Goal: Task Accomplishment & Management: Manage account settings

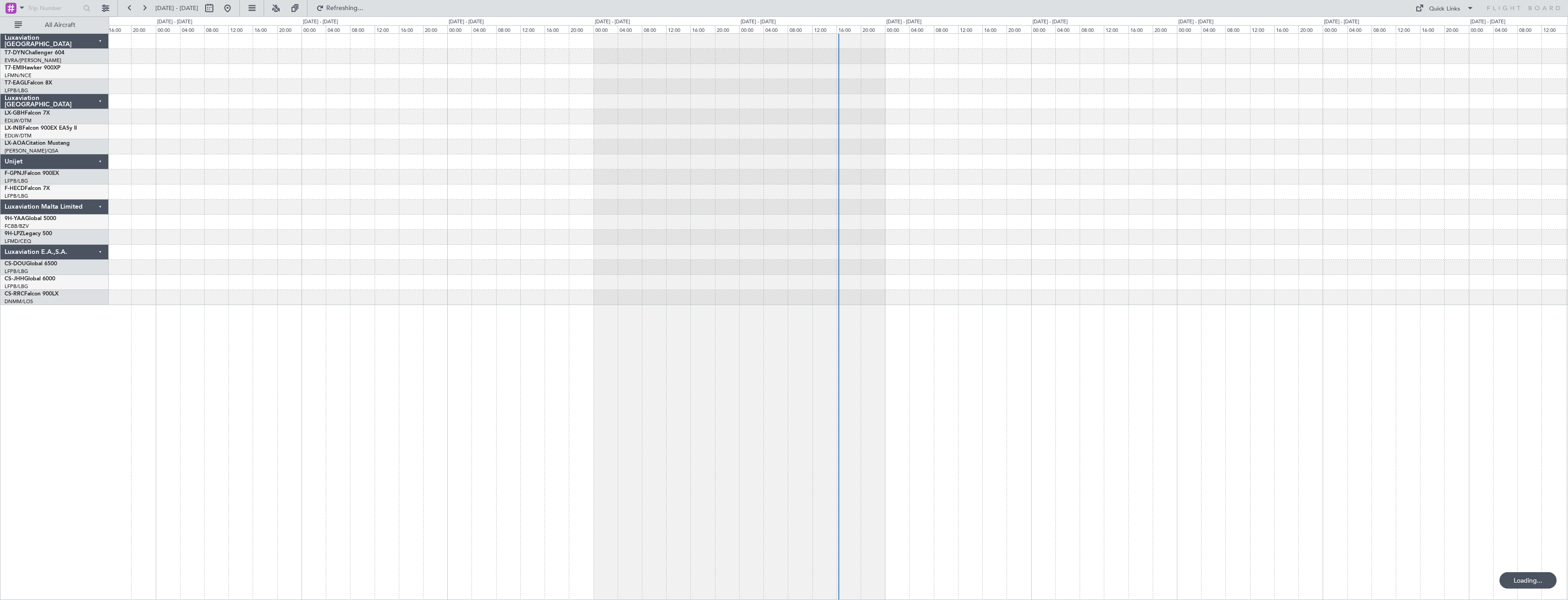
click at [297, 268] on div at bounding box center [838, 170] width 1459 height 271
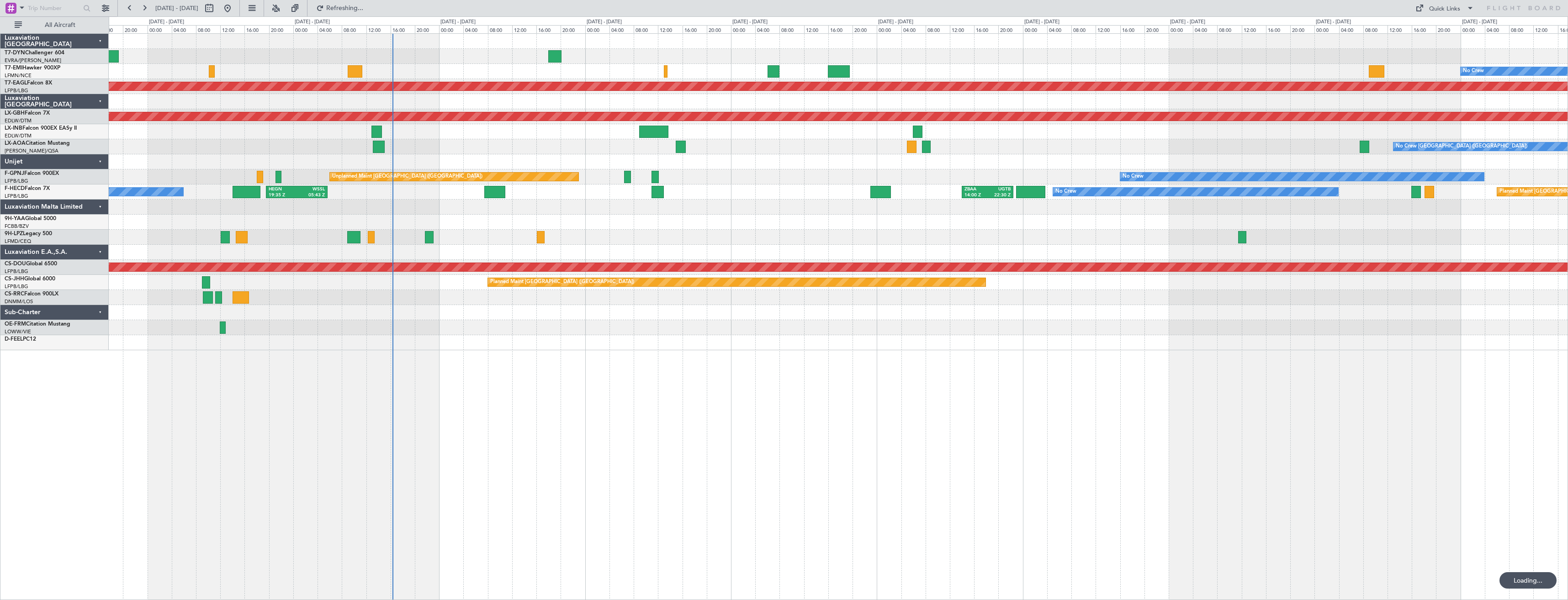
click at [347, 316] on div "No Crew Planned Maint [GEOGRAPHIC_DATA] (Al Maktoum Intl) Planned Maint Nurnber…" at bounding box center [838, 192] width 1459 height 316
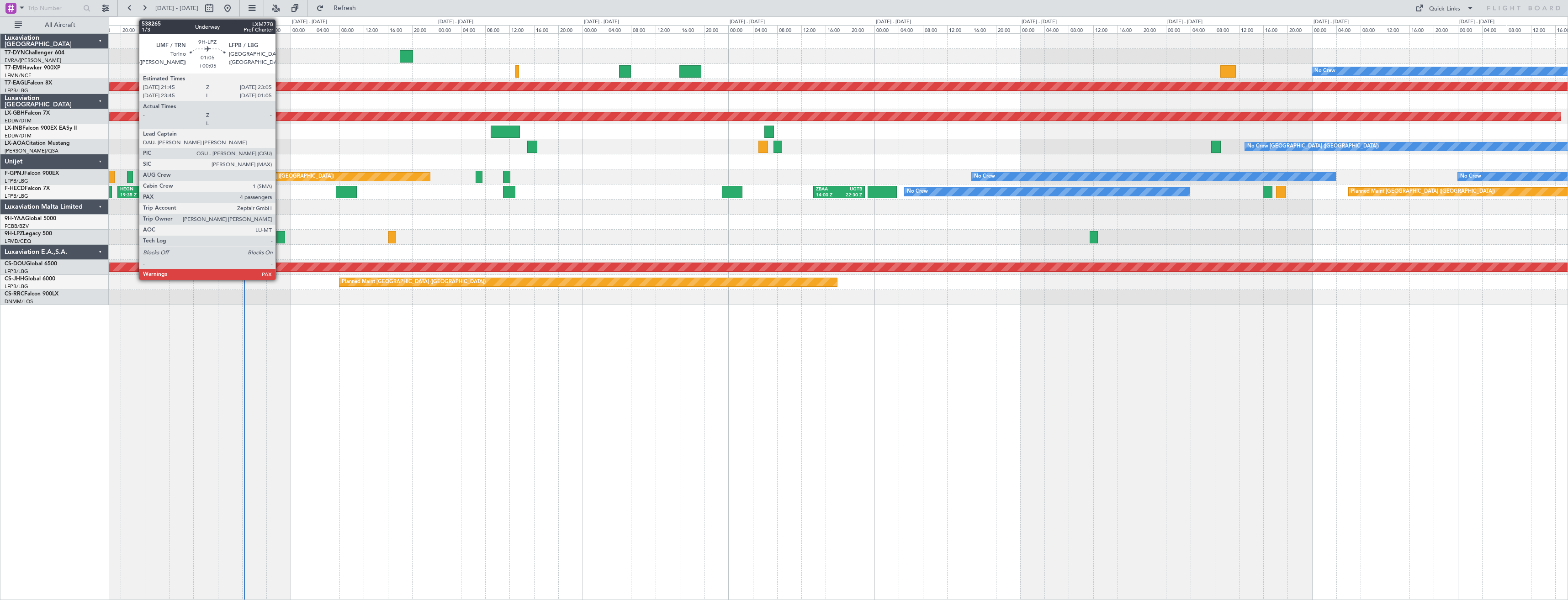
click at [279, 236] on div at bounding box center [281, 237] width 9 height 12
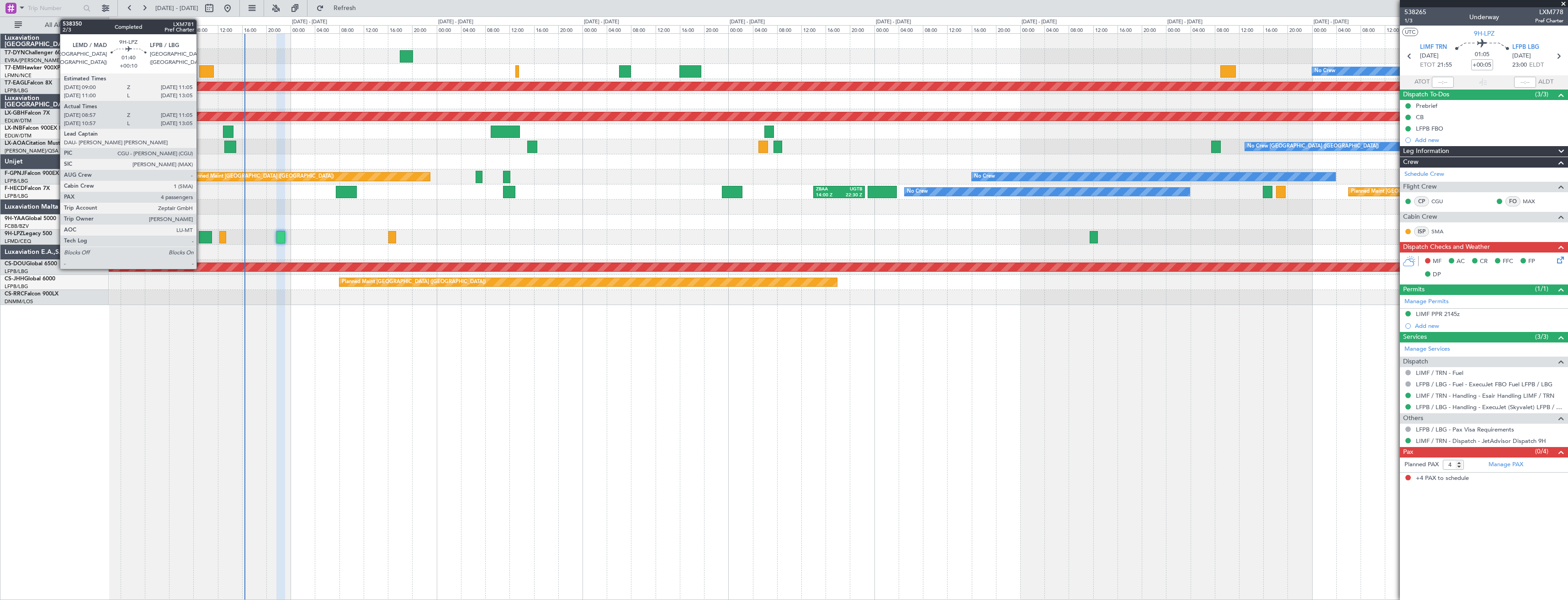
click at [201, 237] on div at bounding box center [206, 237] width 13 height 12
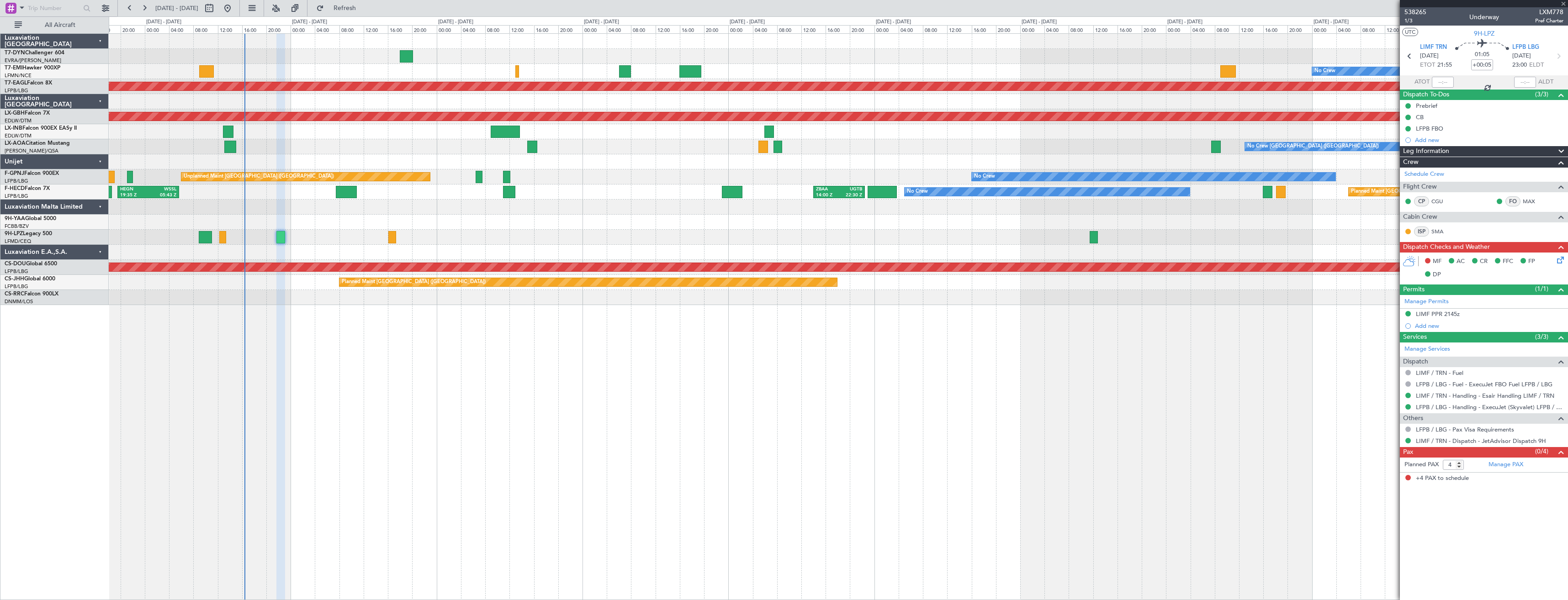
type input "+00:10"
type input "09:17"
type input "11:00"
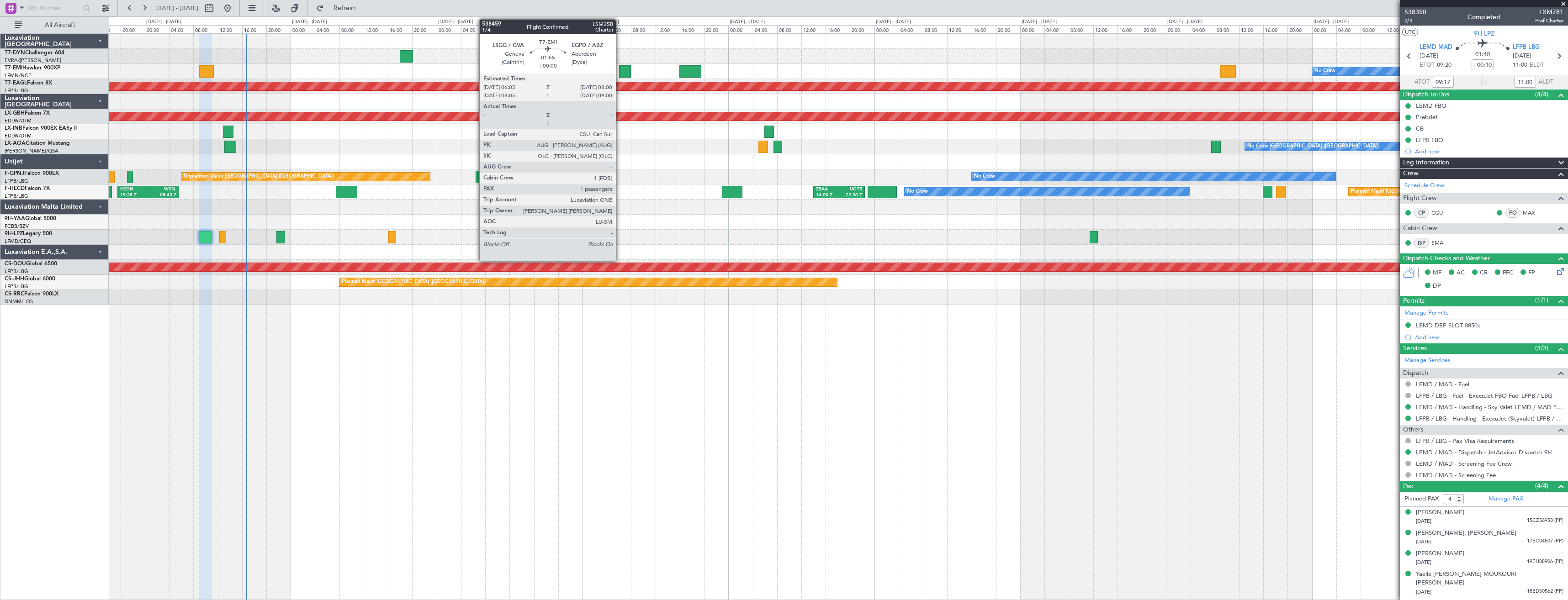
click at [620, 71] on div at bounding box center [625, 71] width 12 height 12
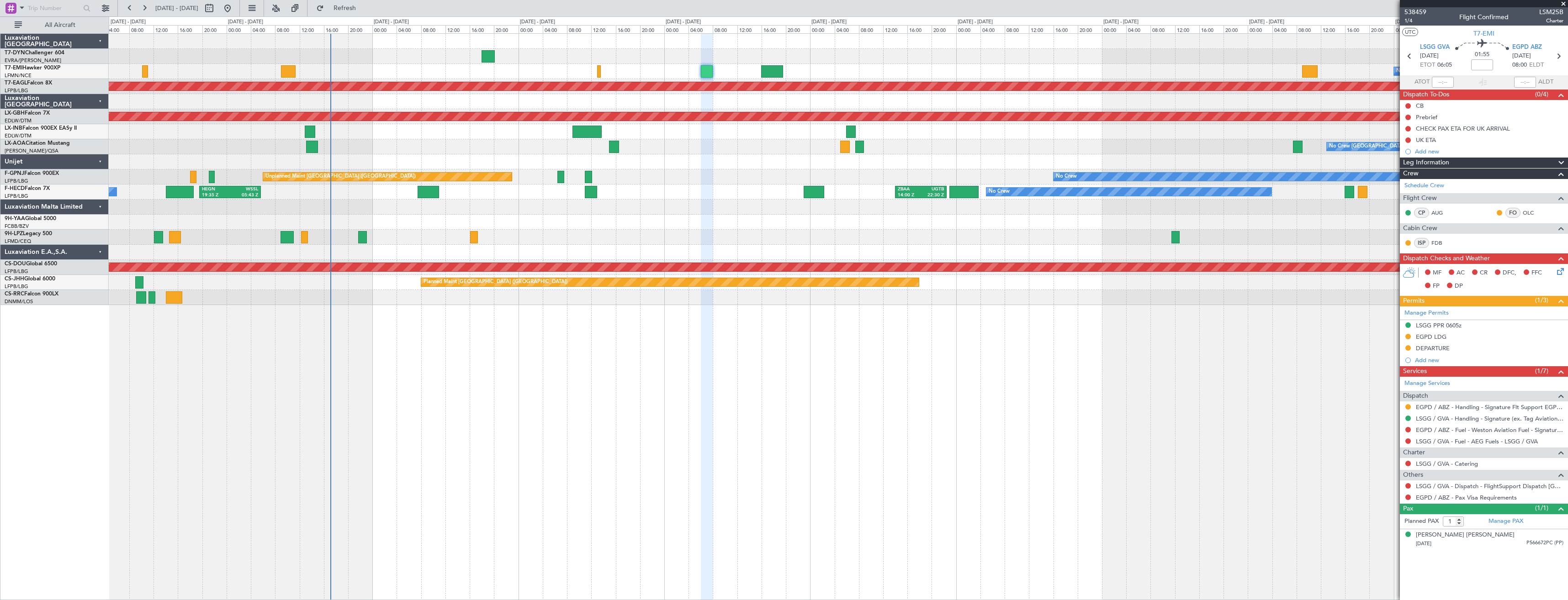
click at [471, 73] on div "No Crew Planned Maint [GEOGRAPHIC_DATA] (Al Maktoum Intl) Planned Maint Nurnber…" at bounding box center [838, 170] width 1459 height 271
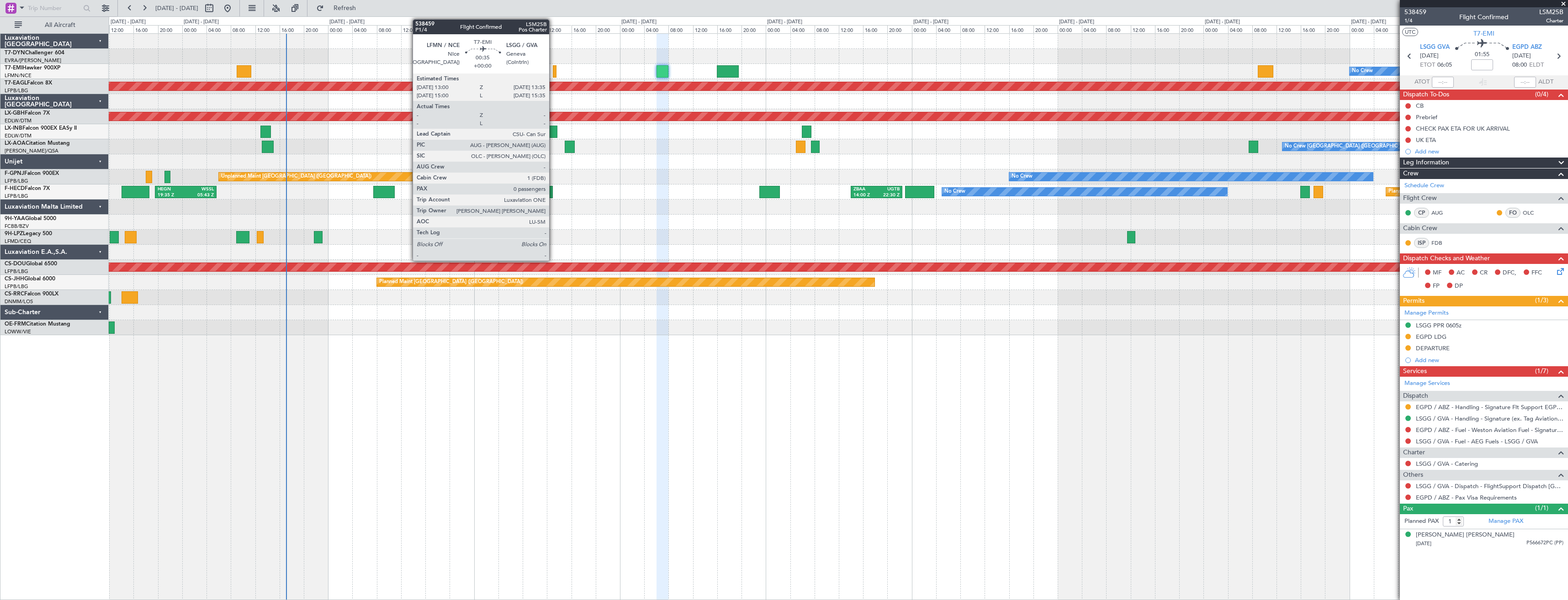
click at [553, 74] on div at bounding box center [555, 71] width 4 height 12
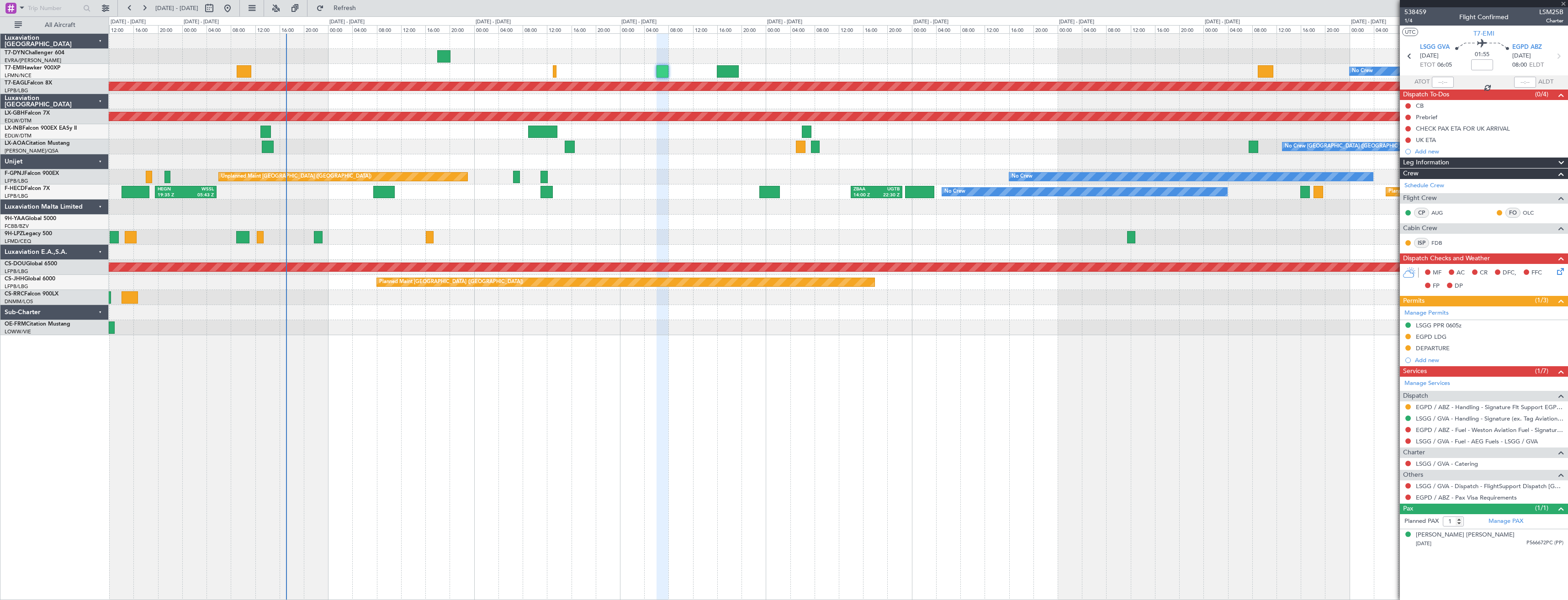
type input "0"
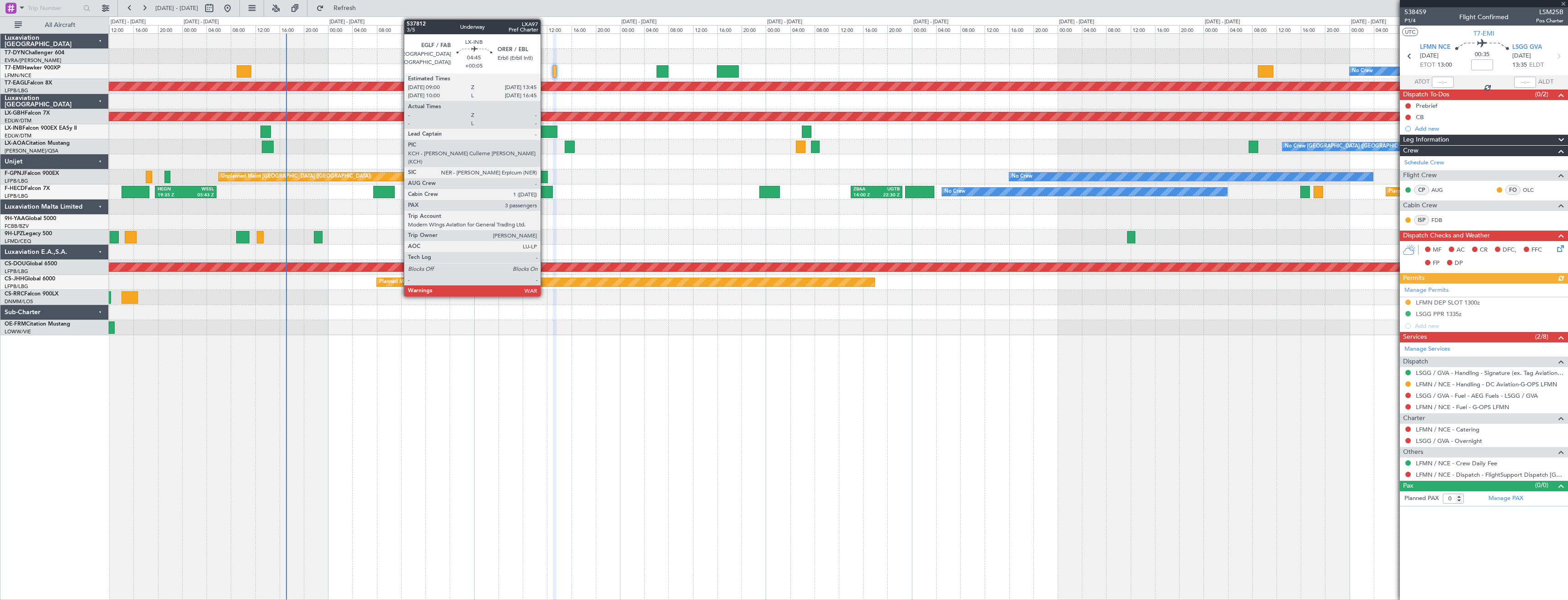
click at [545, 130] on div at bounding box center [543, 131] width 29 height 12
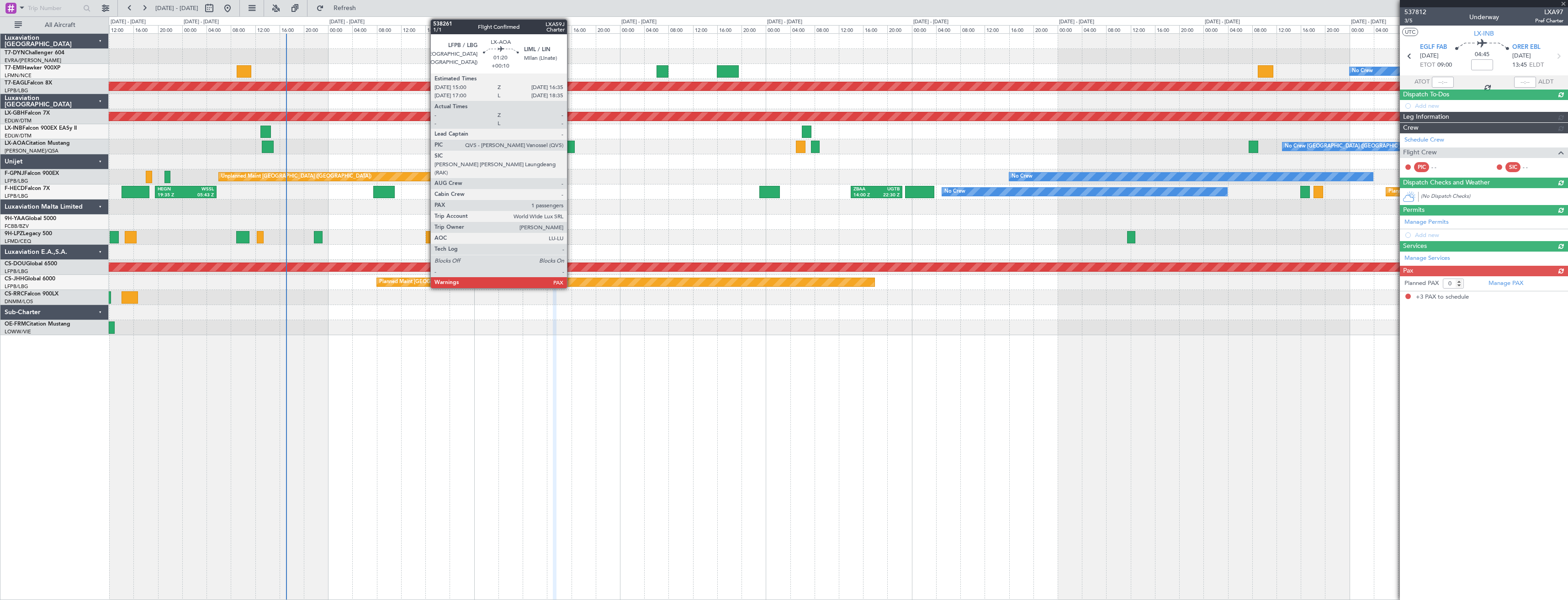
type input "+00:05"
type input "3"
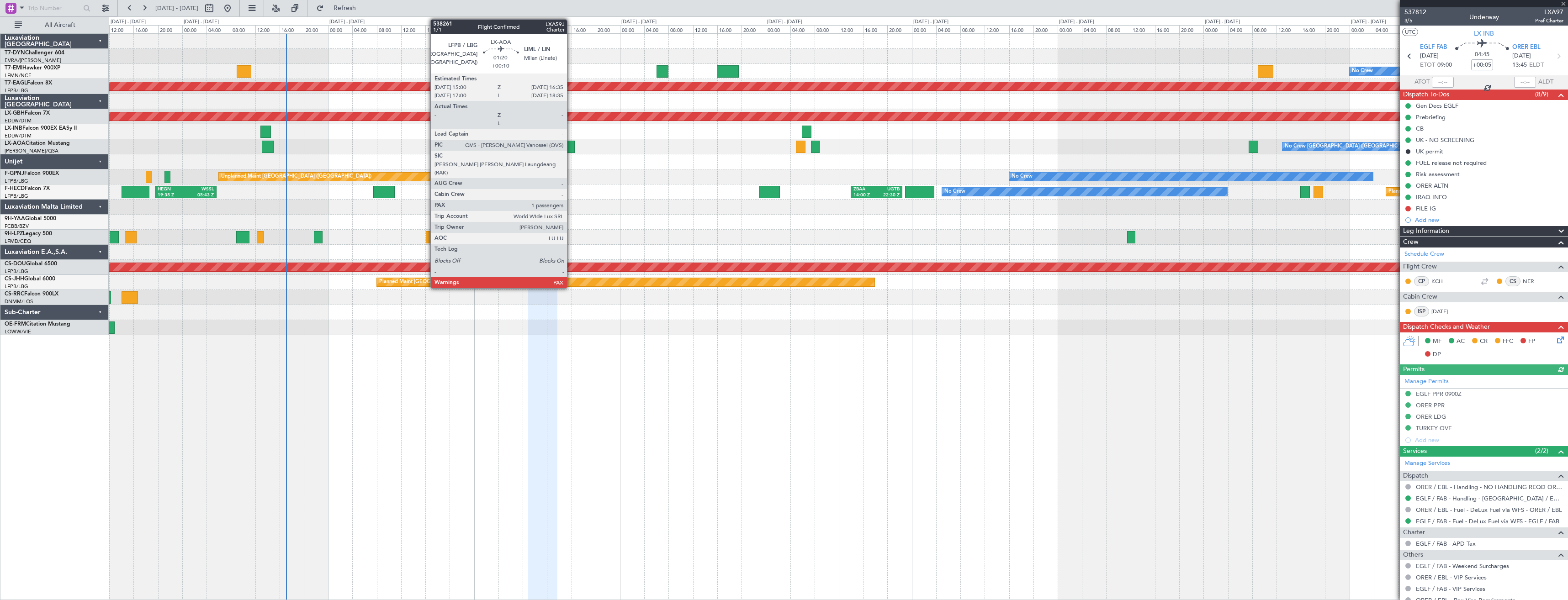
click at [571, 151] on div at bounding box center [570, 147] width 10 height 12
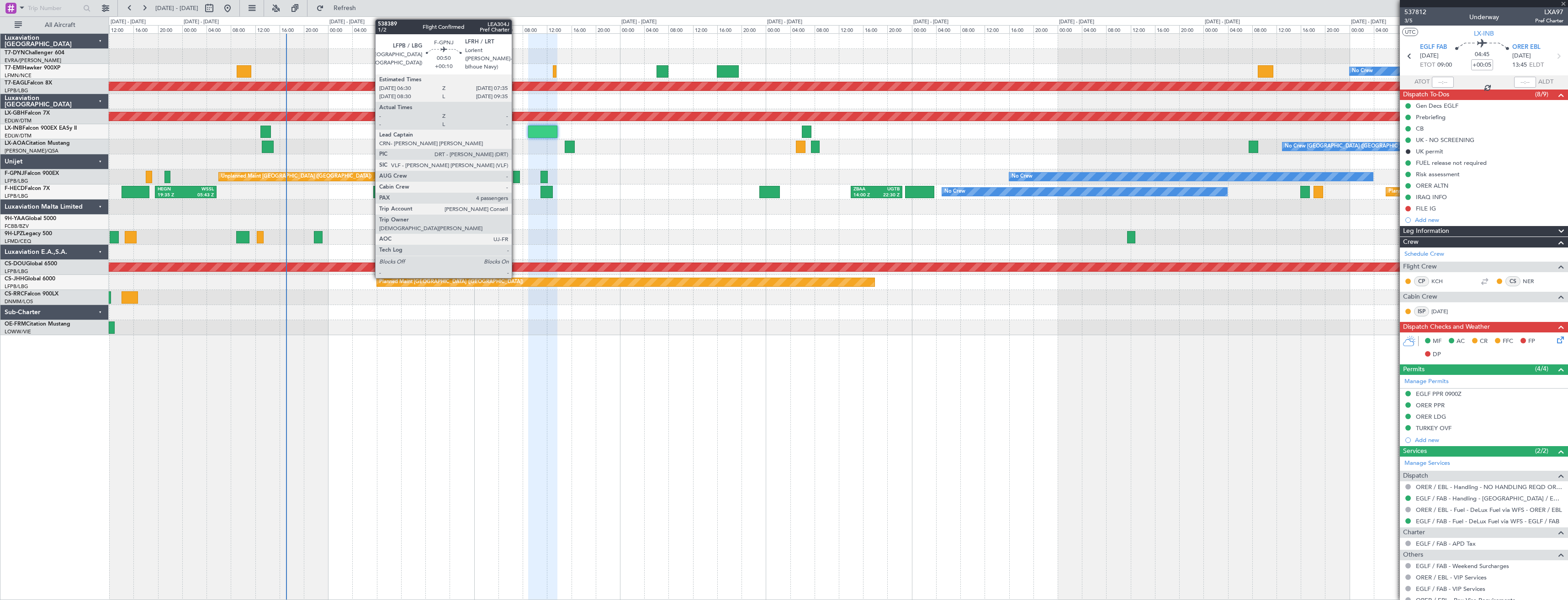
type input "+00:10"
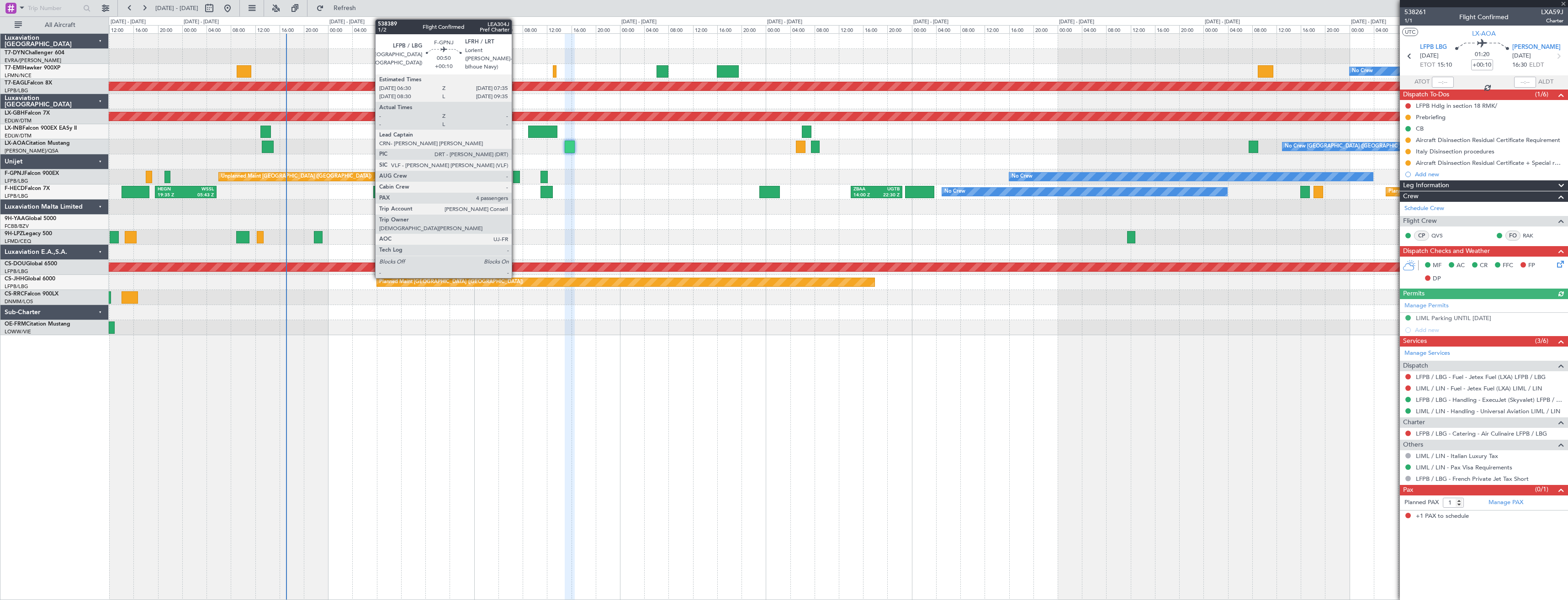
click at [516, 172] on div at bounding box center [516, 177] width 7 height 12
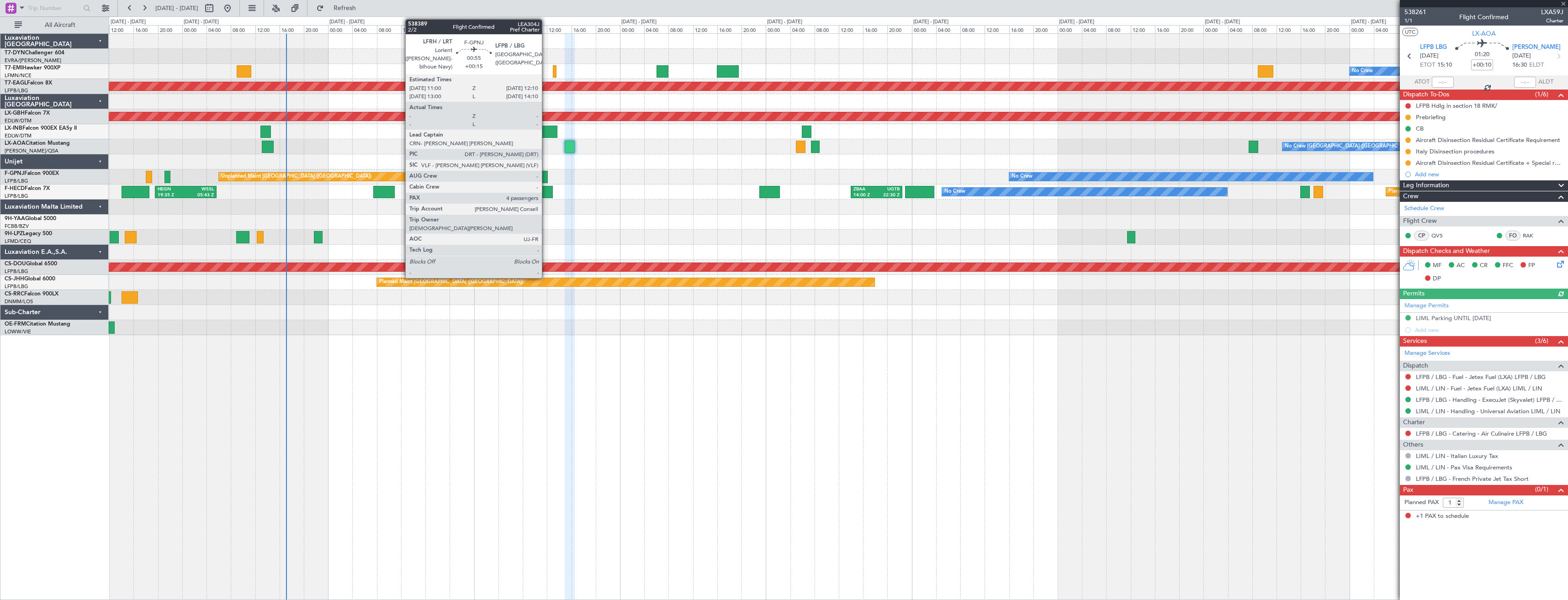
type input "4"
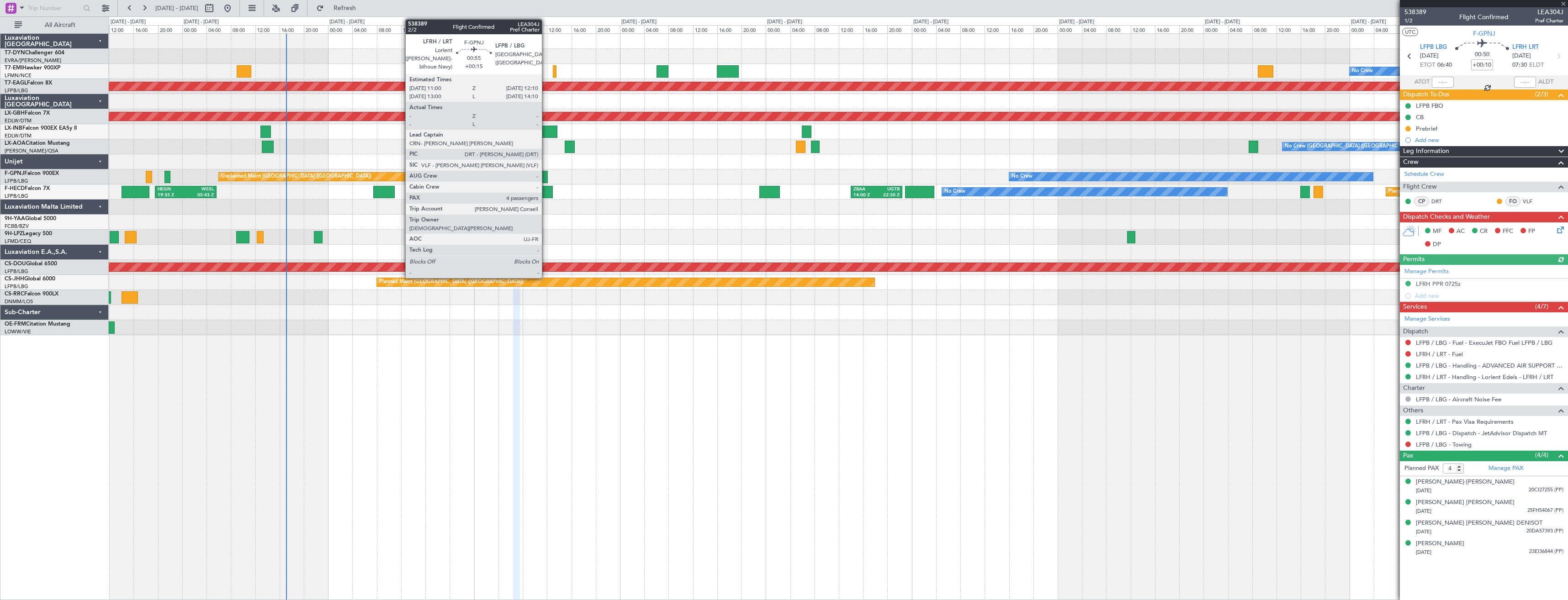
click at [546, 177] on div at bounding box center [544, 177] width 7 height 12
type input "+00:15"
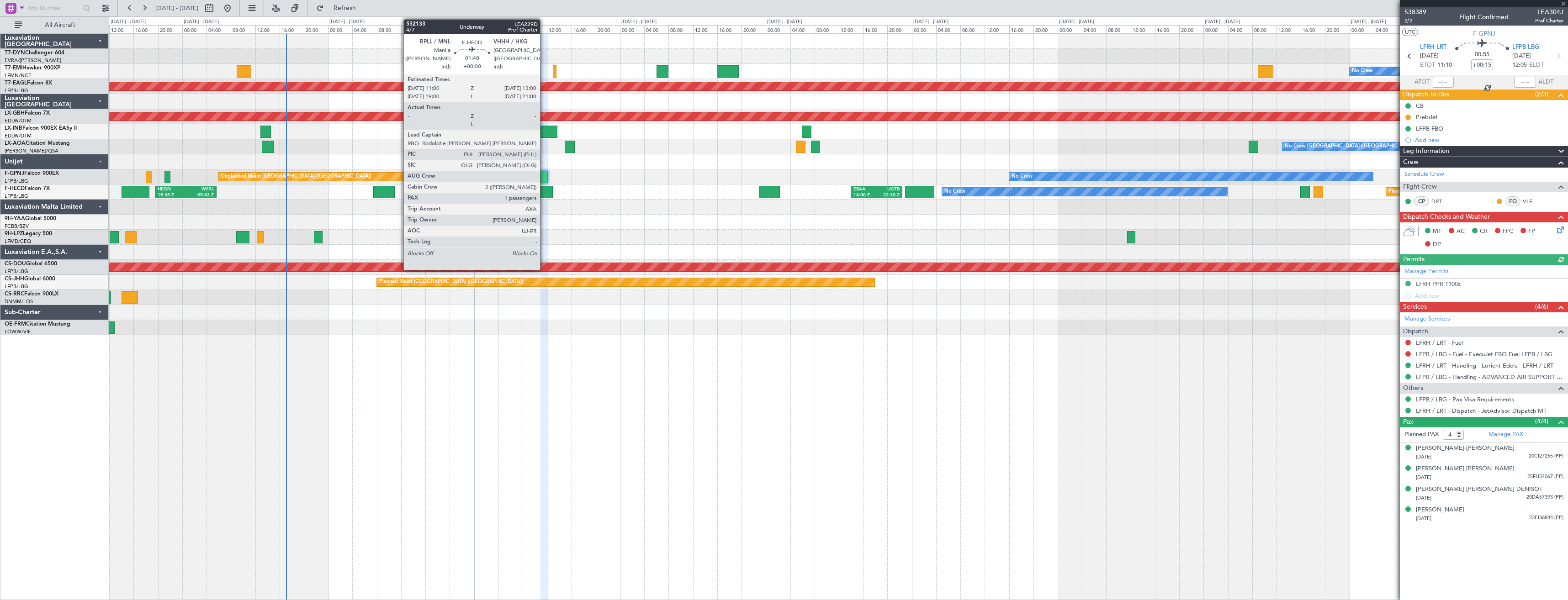
click at [544, 193] on div at bounding box center [547, 192] width 12 height 12
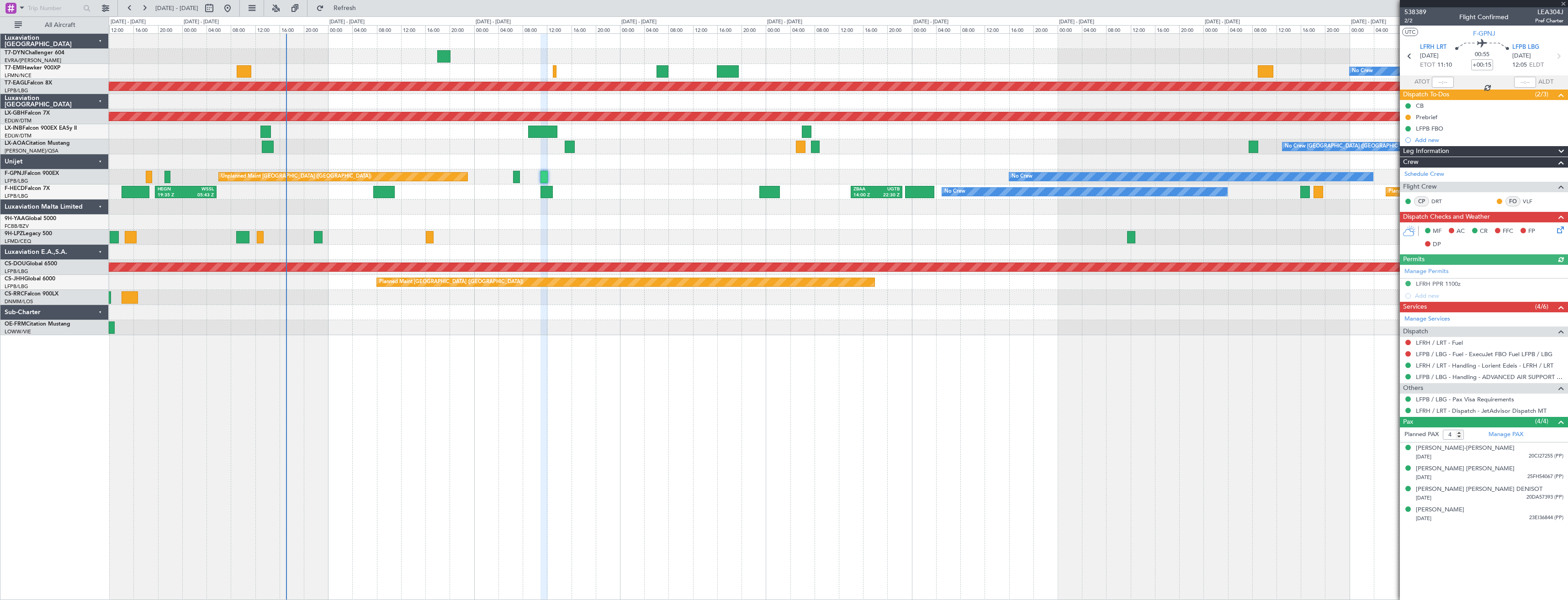
type input "1"
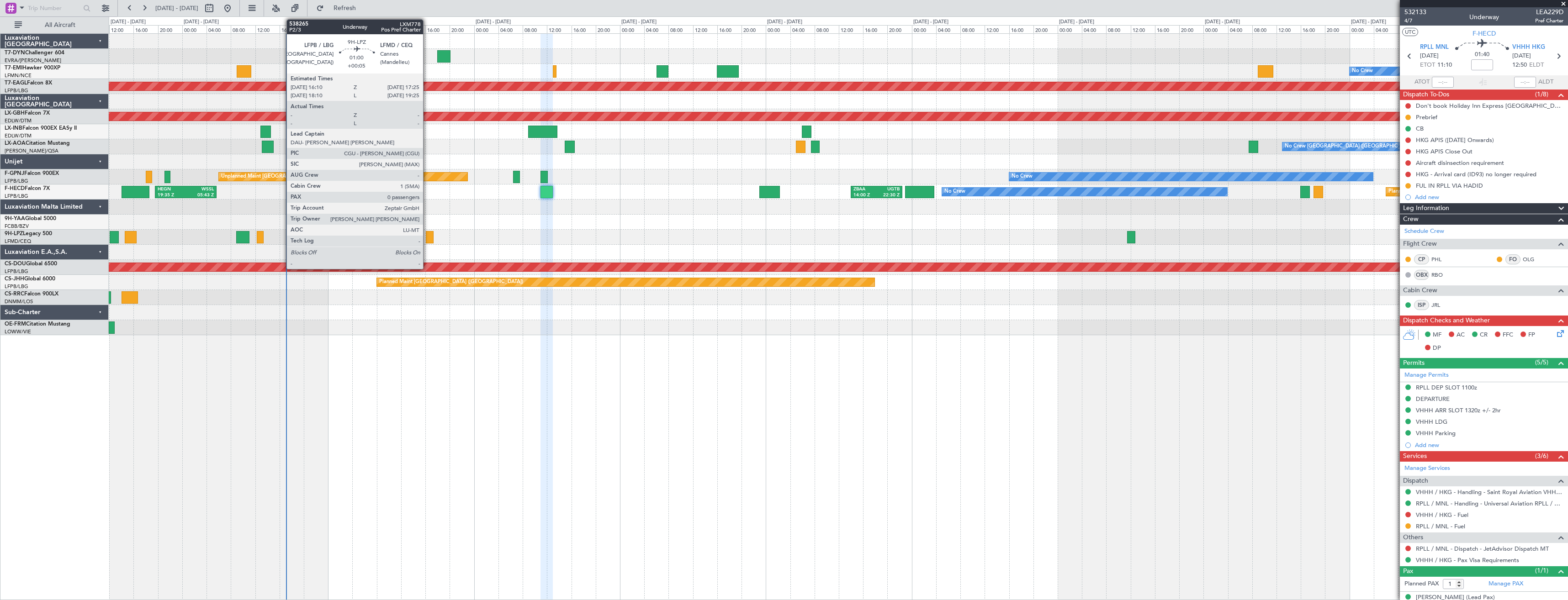
click at [427, 236] on div at bounding box center [430, 237] width 8 height 12
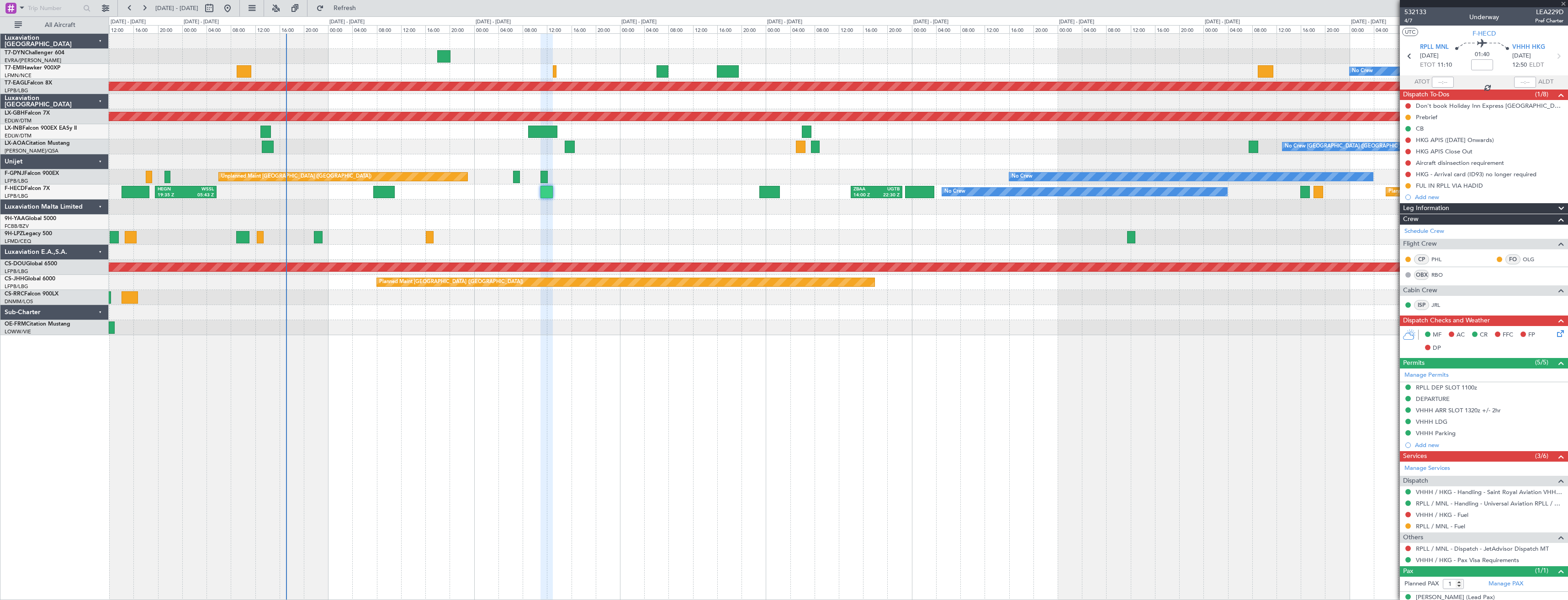
type input "+00:05"
type input "0"
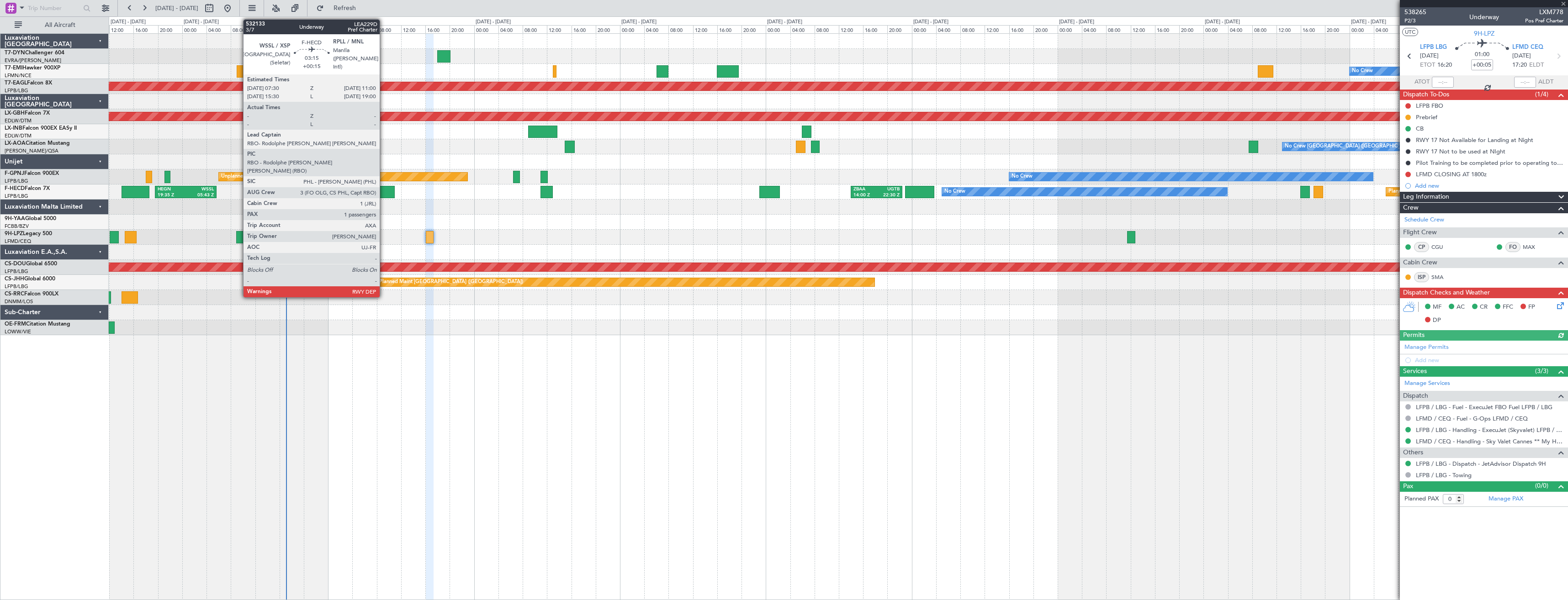
click at [383, 192] on div at bounding box center [383, 192] width 21 height 12
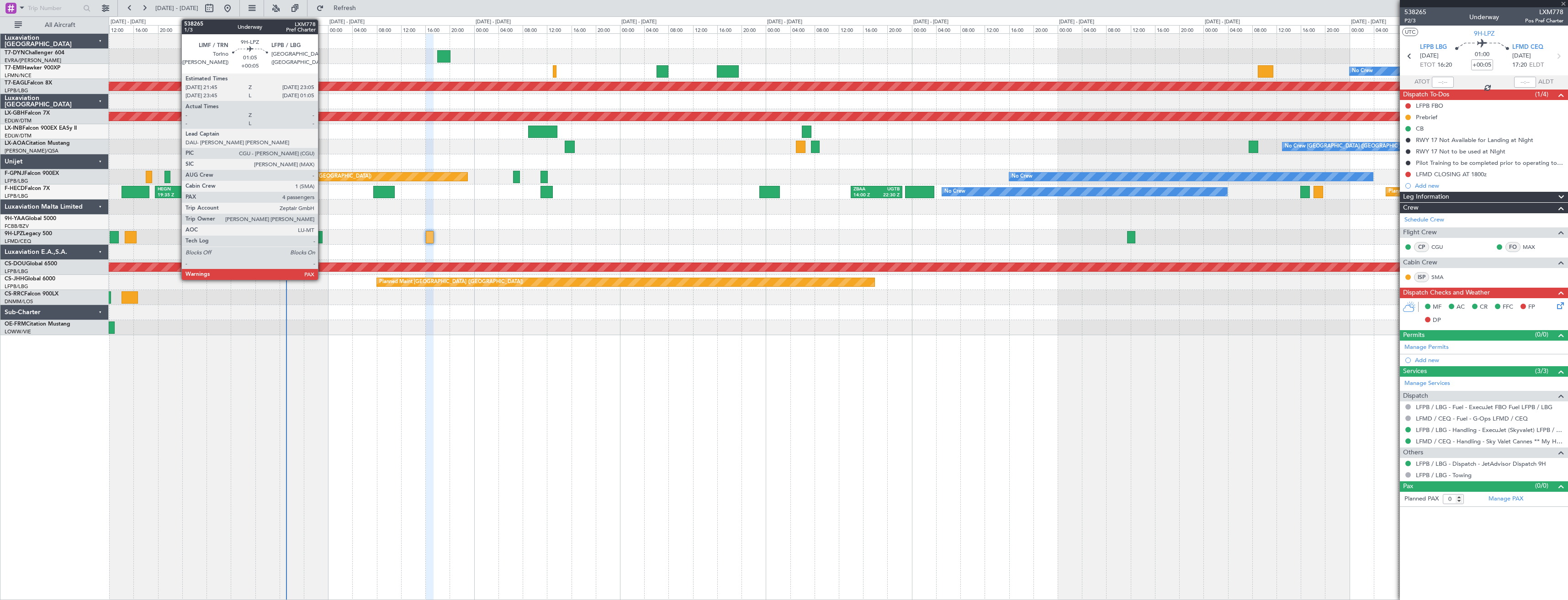
type input "+00:15"
type input "1"
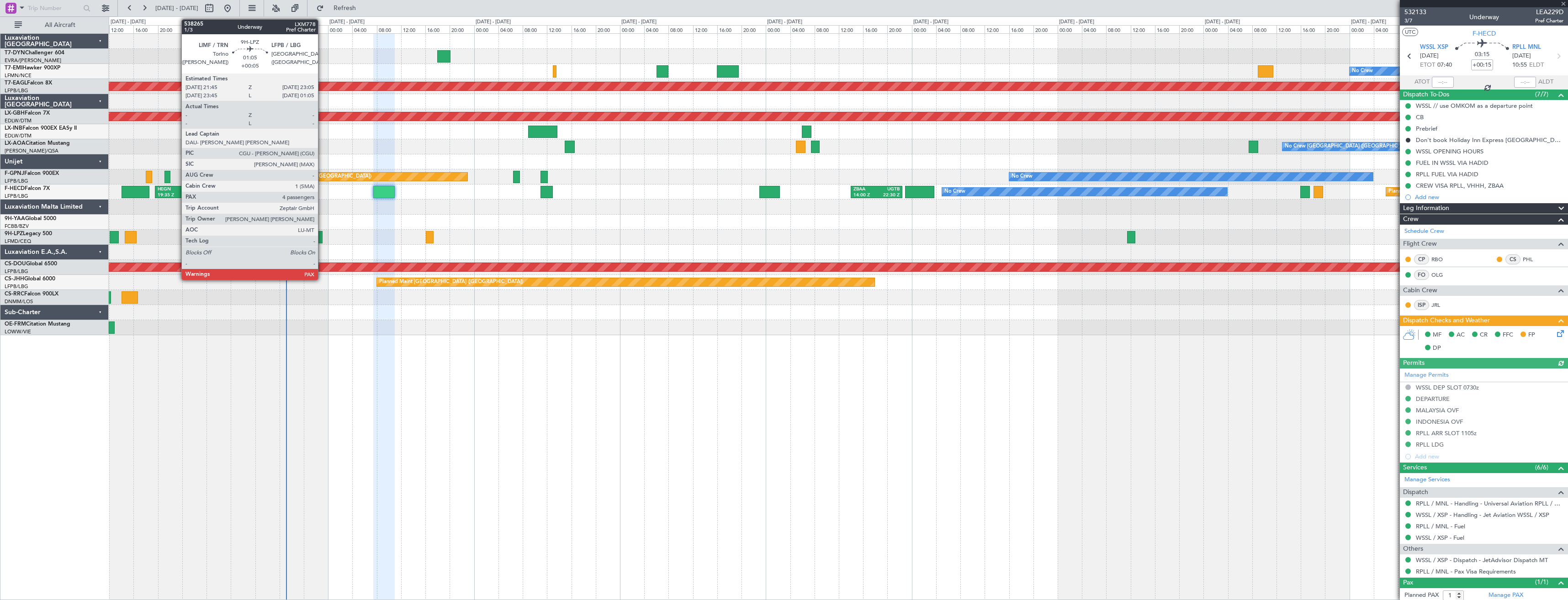
click at [322, 237] on div at bounding box center [318, 237] width 9 height 12
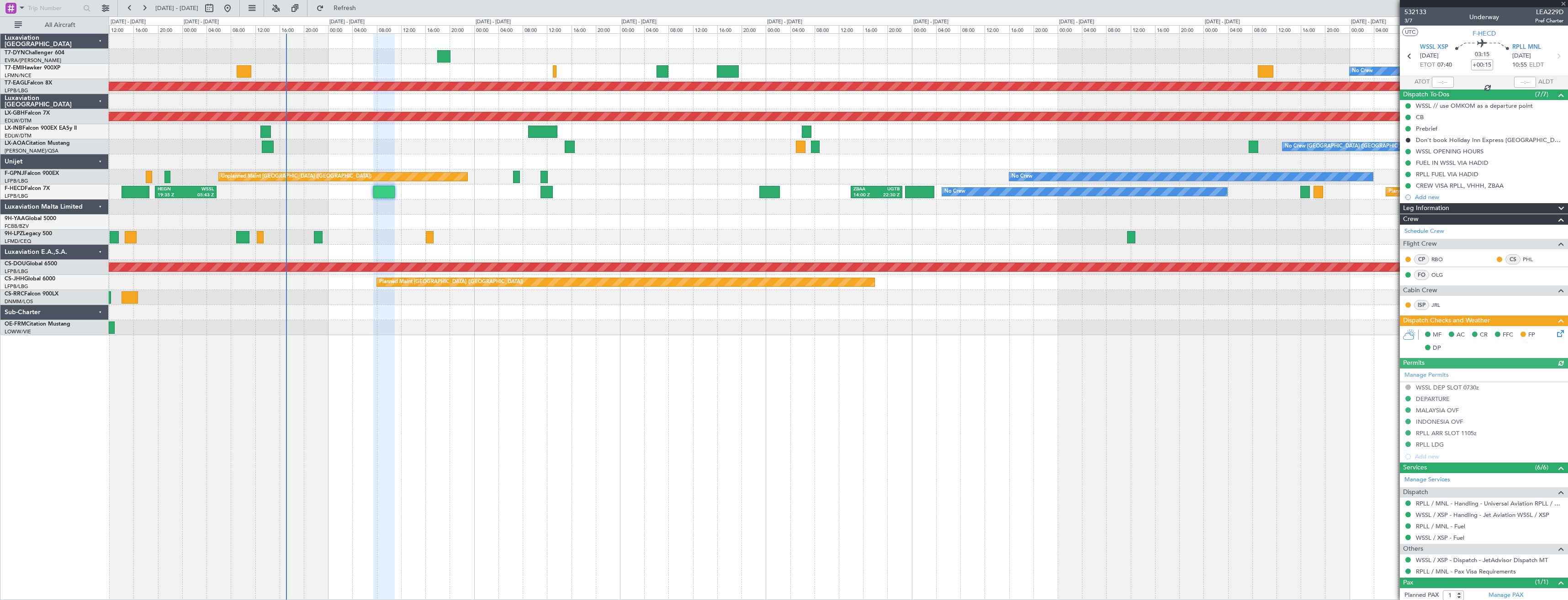
type input "+00:05"
type input "4"
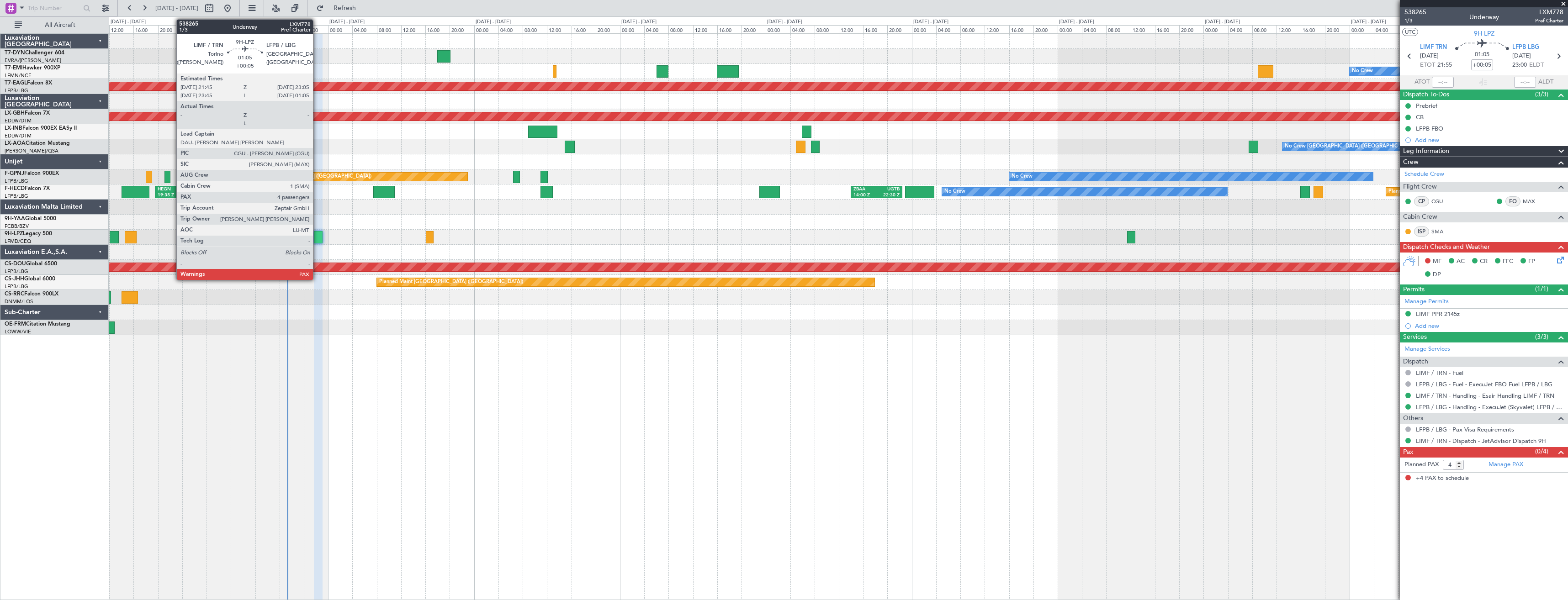
click at [317, 239] on div at bounding box center [318, 237] width 9 height 12
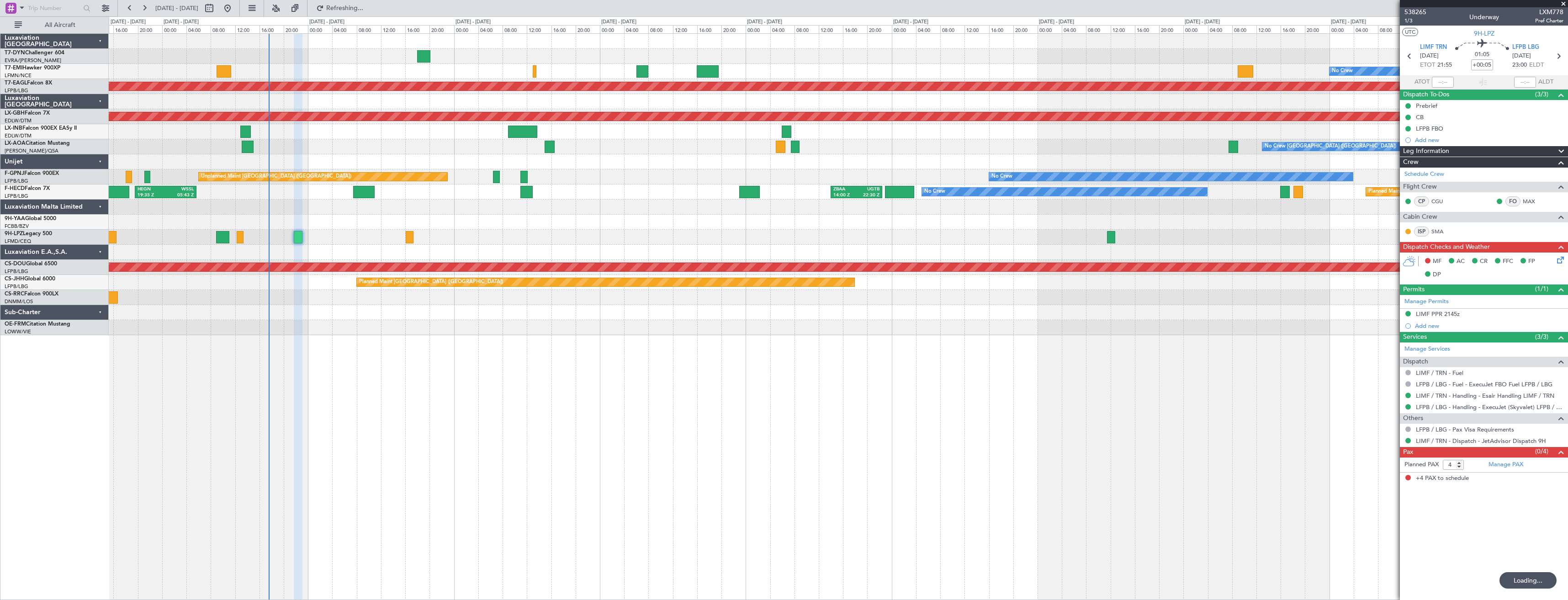
click at [418, 369] on div "No Crew Planned Maint [GEOGRAPHIC_DATA] (Al Maktoum Intl) Planned Maint Nurnber…" at bounding box center [838, 316] width 1459 height 567
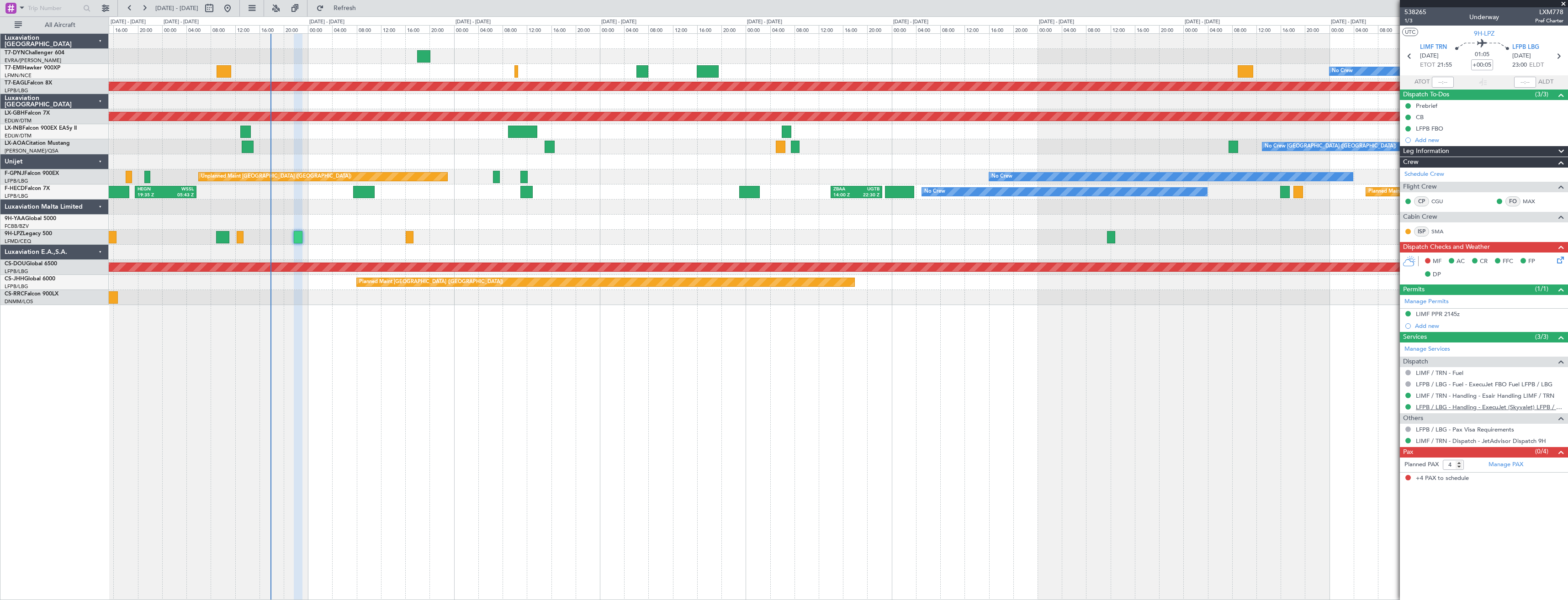
click at [1439, 405] on link "LFPB / LBG - Handling - ExecuJet (Skyvalet) LFPB / LBG" at bounding box center [1489, 407] width 147 height 8
click at [1505, 466] on link "Manage PAX" at bounding box center [1505, 465] width 35 height 9
click at [360, 7] on span "Refresh" at bounding box center [345, 8] width 38 height 7
click at [1502, 465] on link "Manage PAX" at bounding box center [1505, 465] width 35 height 9
click at [364, 5] on span "Refresh" at bounding box center [345, 8] width 38 height 7
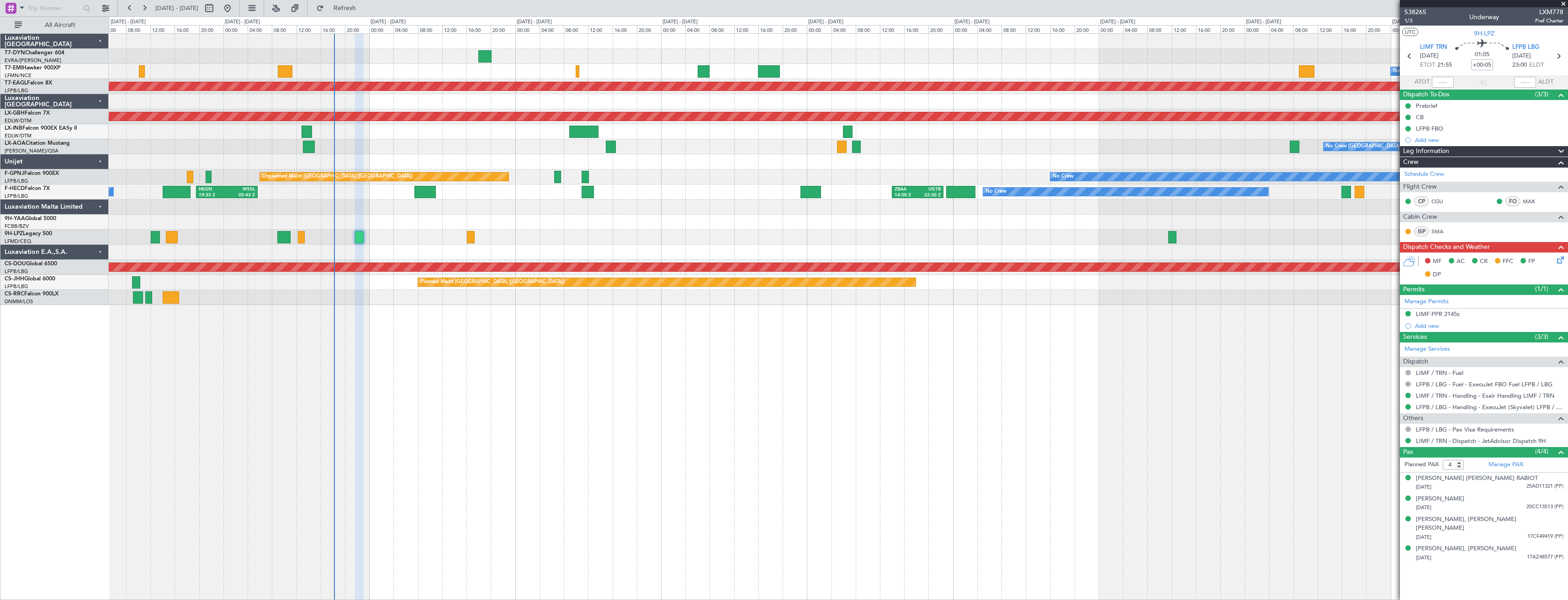
click at [405, 225] on div at bounding box center [838, 222] width 1459 height 15
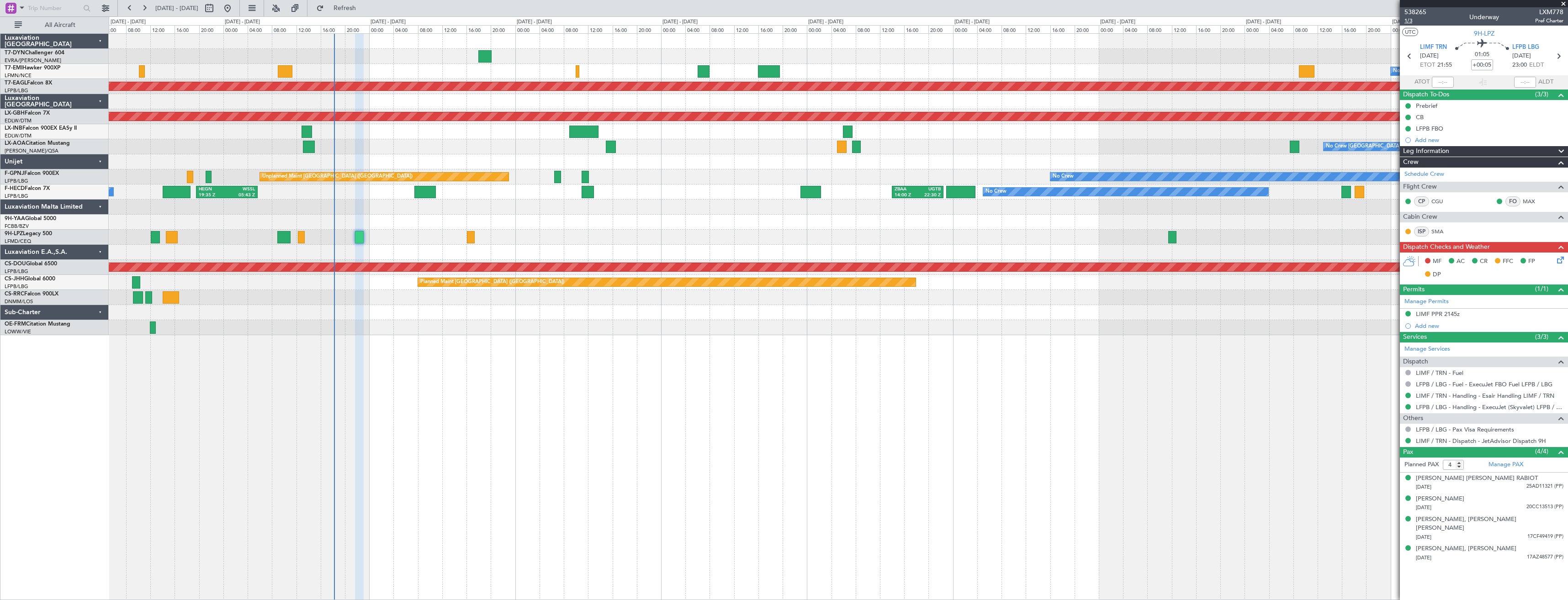
click at [1410, 23] on span "1/3" at bounding box center [1415, 21] width 22 height 8
click at [1421, 15] on span "538265" at bounding box center [1415, 12] width 22 height 10
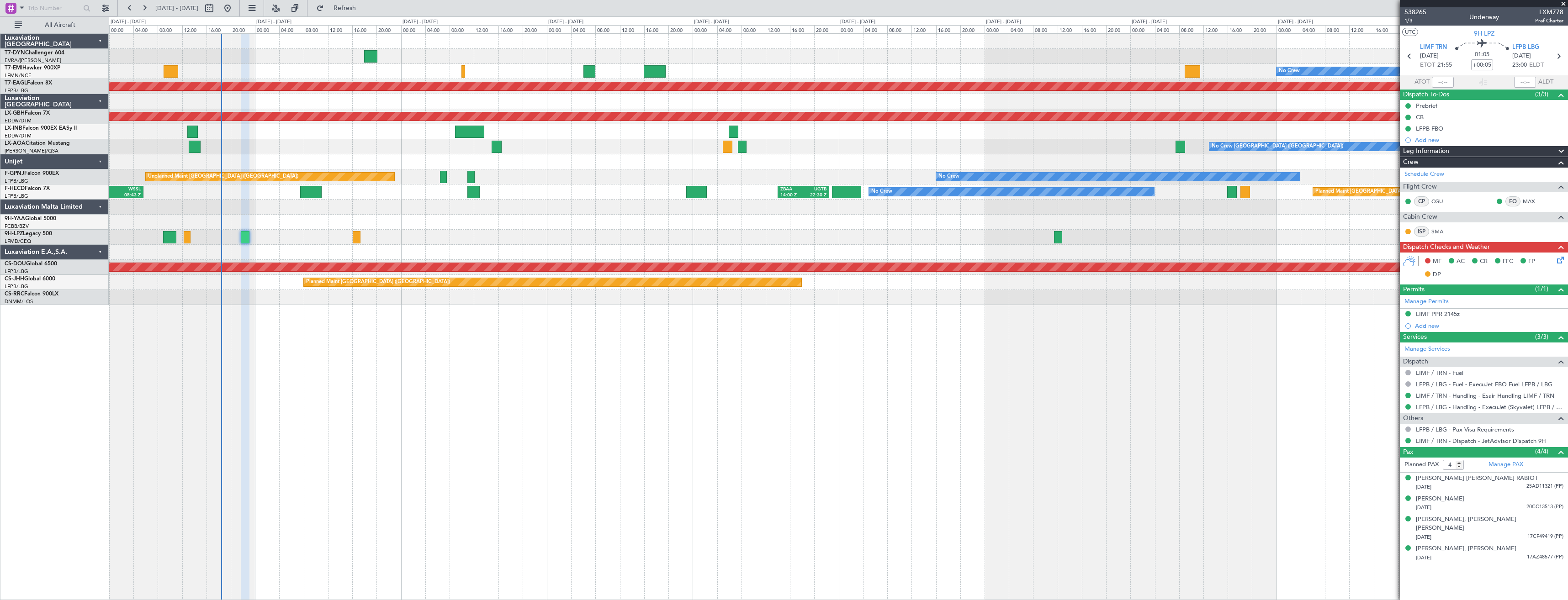
click at [1555, 257] on div "MF AC CR FFC FP DP" at bounding box center [1488, 268] width 135 height 27
click at [1556, 257] on icon at bounding box center [1559, 259] width 7 height 7
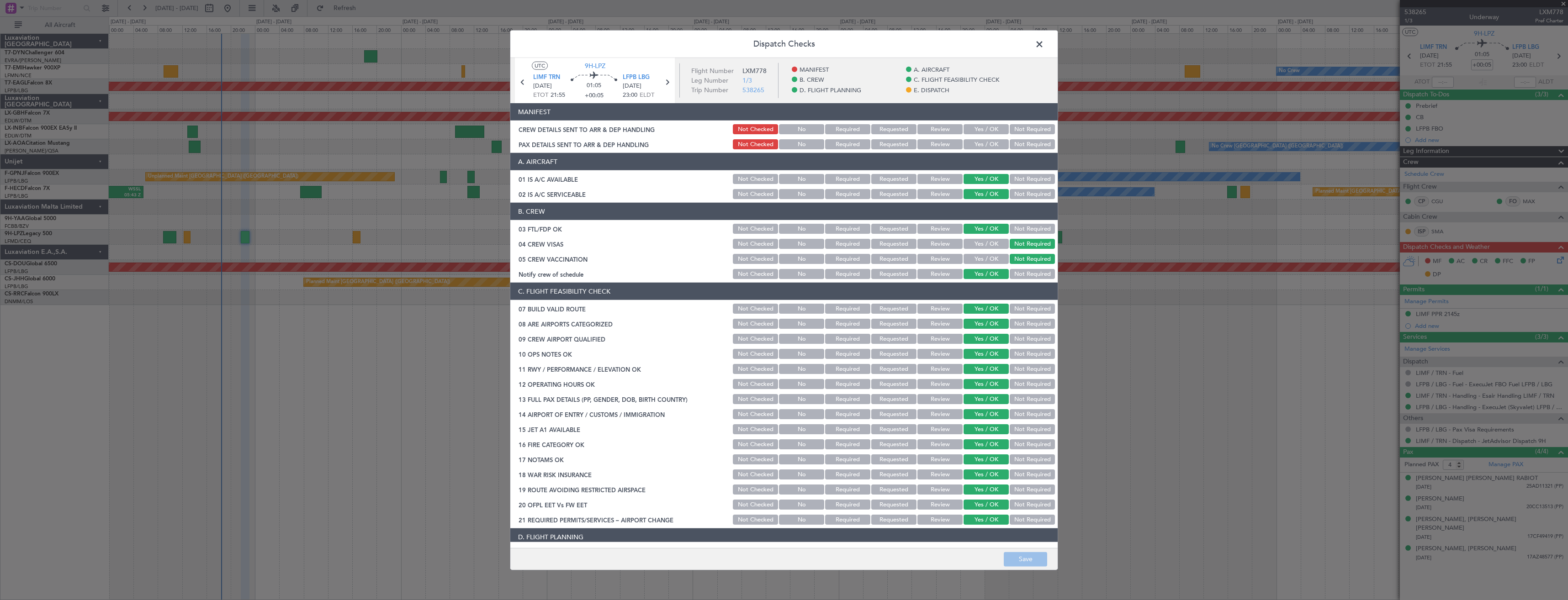
click at [981, 149] on button "Yes / OK" at bounding box center [986, 144] width 45 height 10
click at [983, 138] on div "Yes / OK" at bounding box center [985, 144] width 46 height 13
click at [981, 128] on button "Yes / OK" at bounding box center [986, 129] width 45 height 10
click at [1018, 568] on footer "Save" at bounding box center [783, 559] width 547 height 22
click at [1018, 557] on button "Save" at bounding box center [1025, 559] width 43 height 15
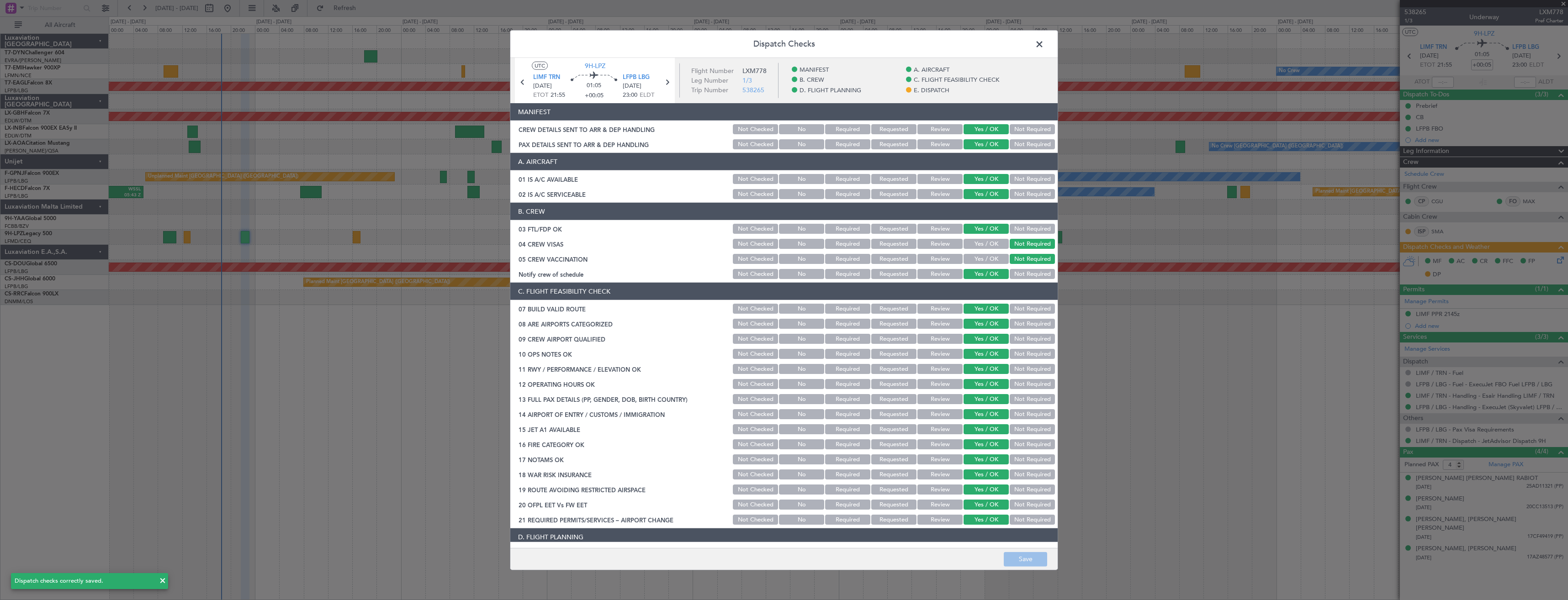
click at [1044, 45] on span at bounding box center [1044, 47] width 0 height 18
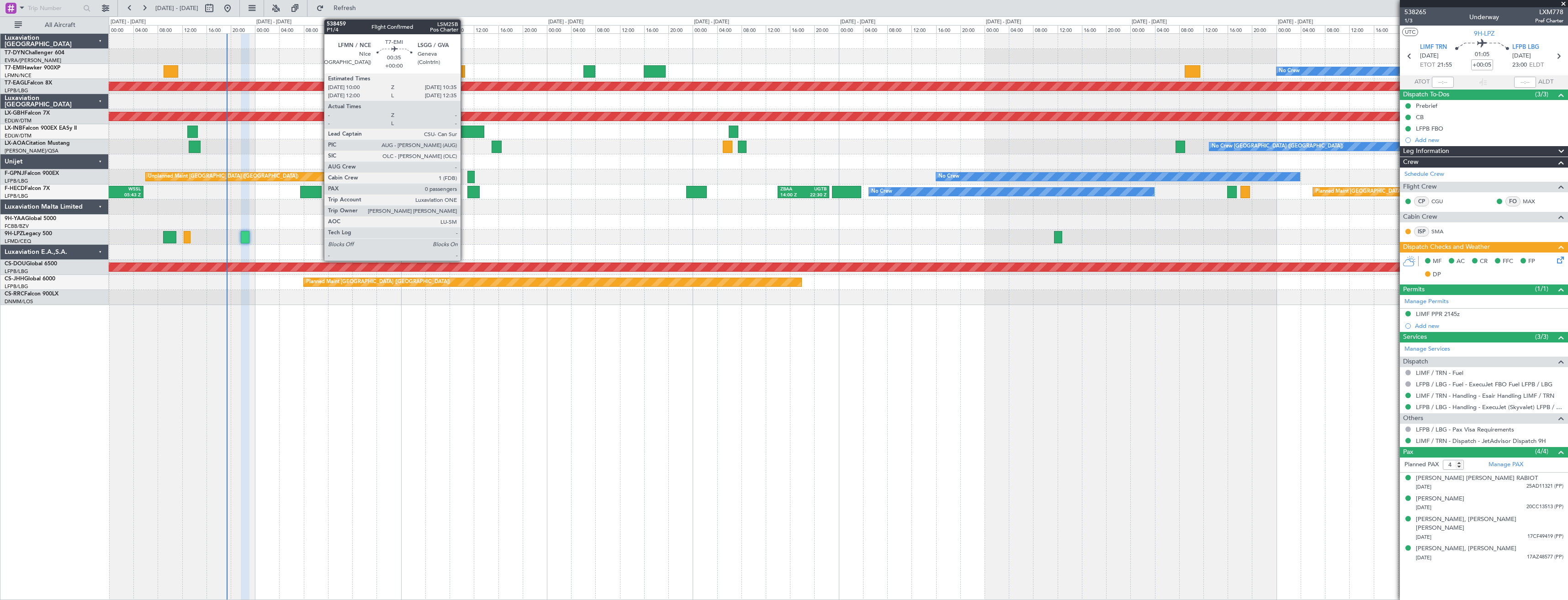
click at [464, 67] on div at bounding box center [463, 71] width 4 height 12
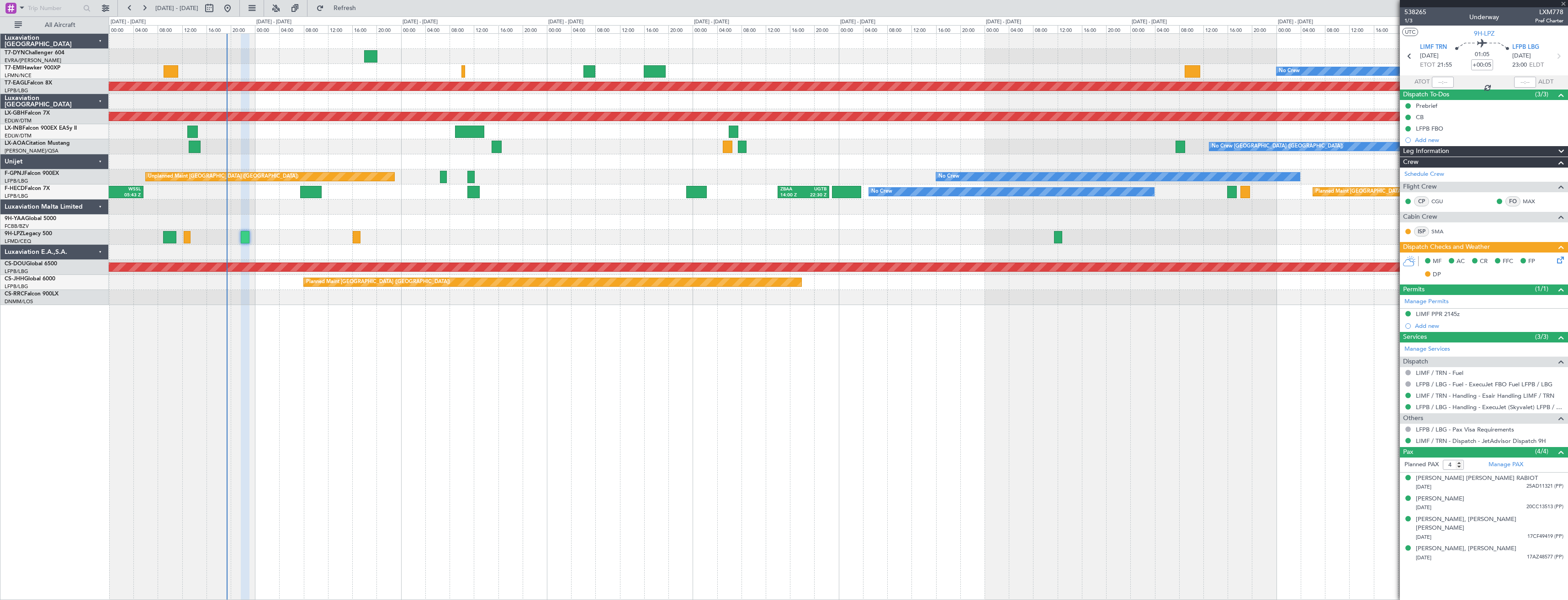
type input "0"
